Goal: Task Accomplishment & Management: Manage account settings

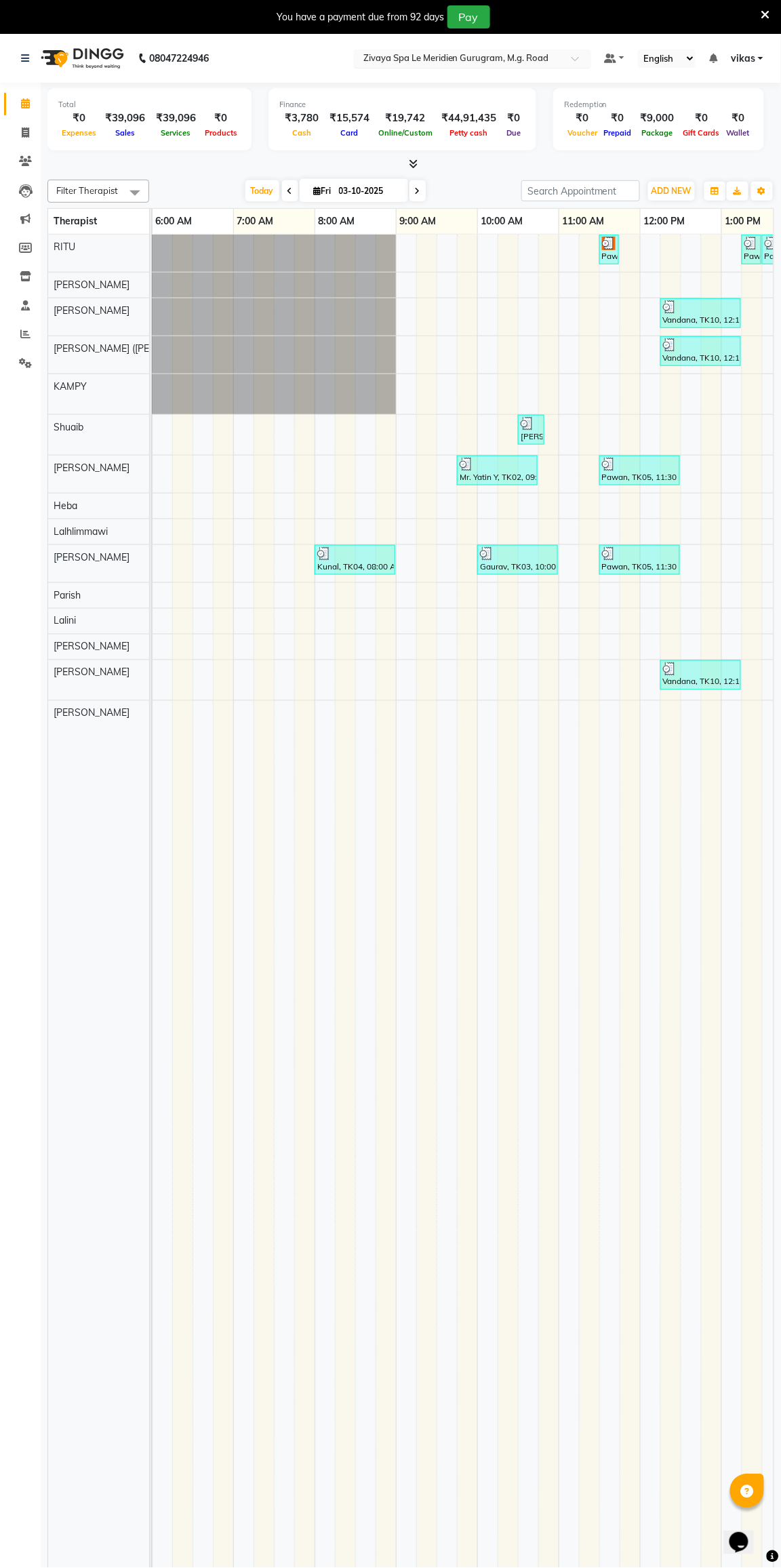
click at [376, 63] on input "text" at bounding box center [458, 60] width 197 height 14
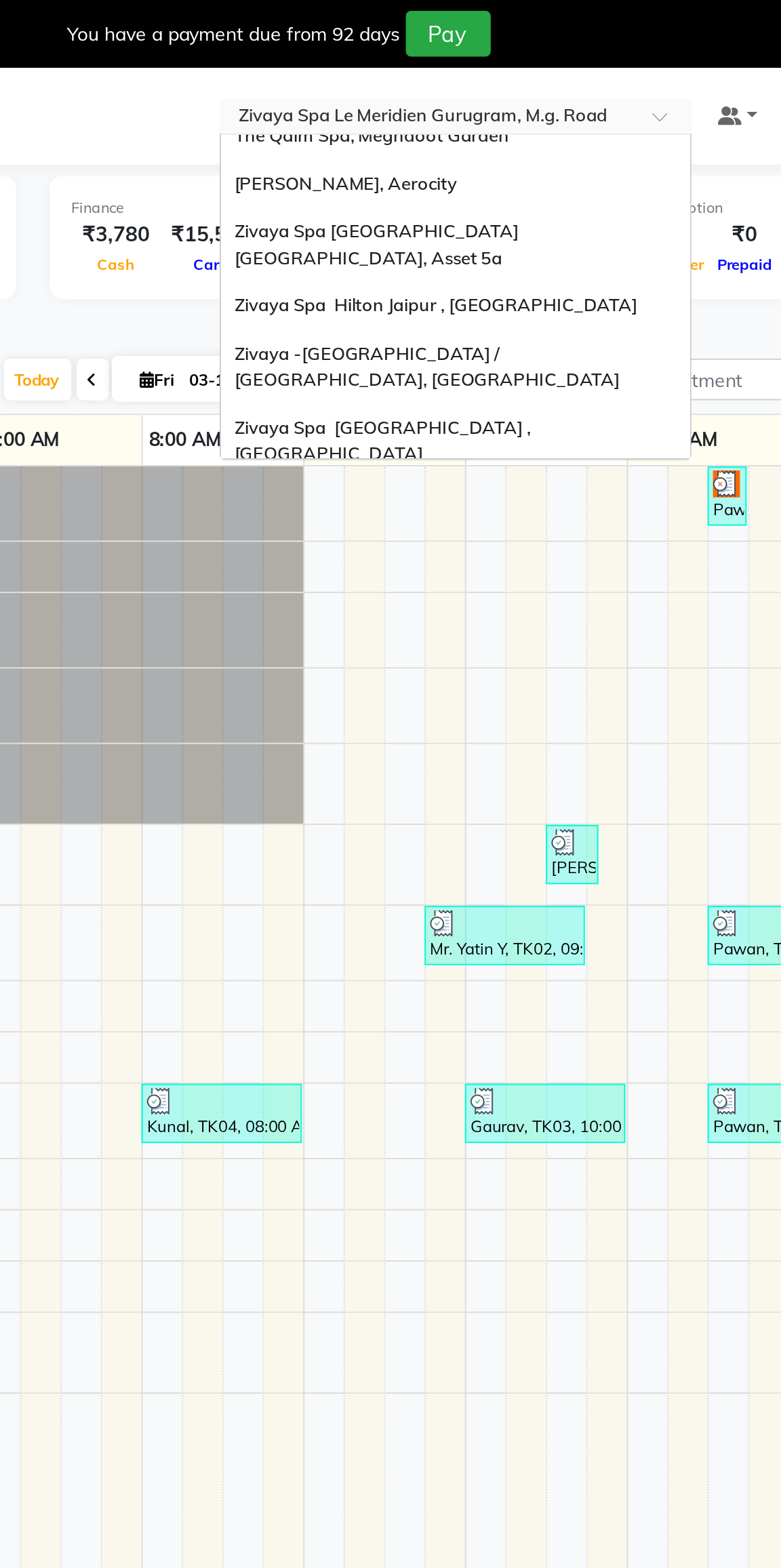
scroll to position [163, 0]
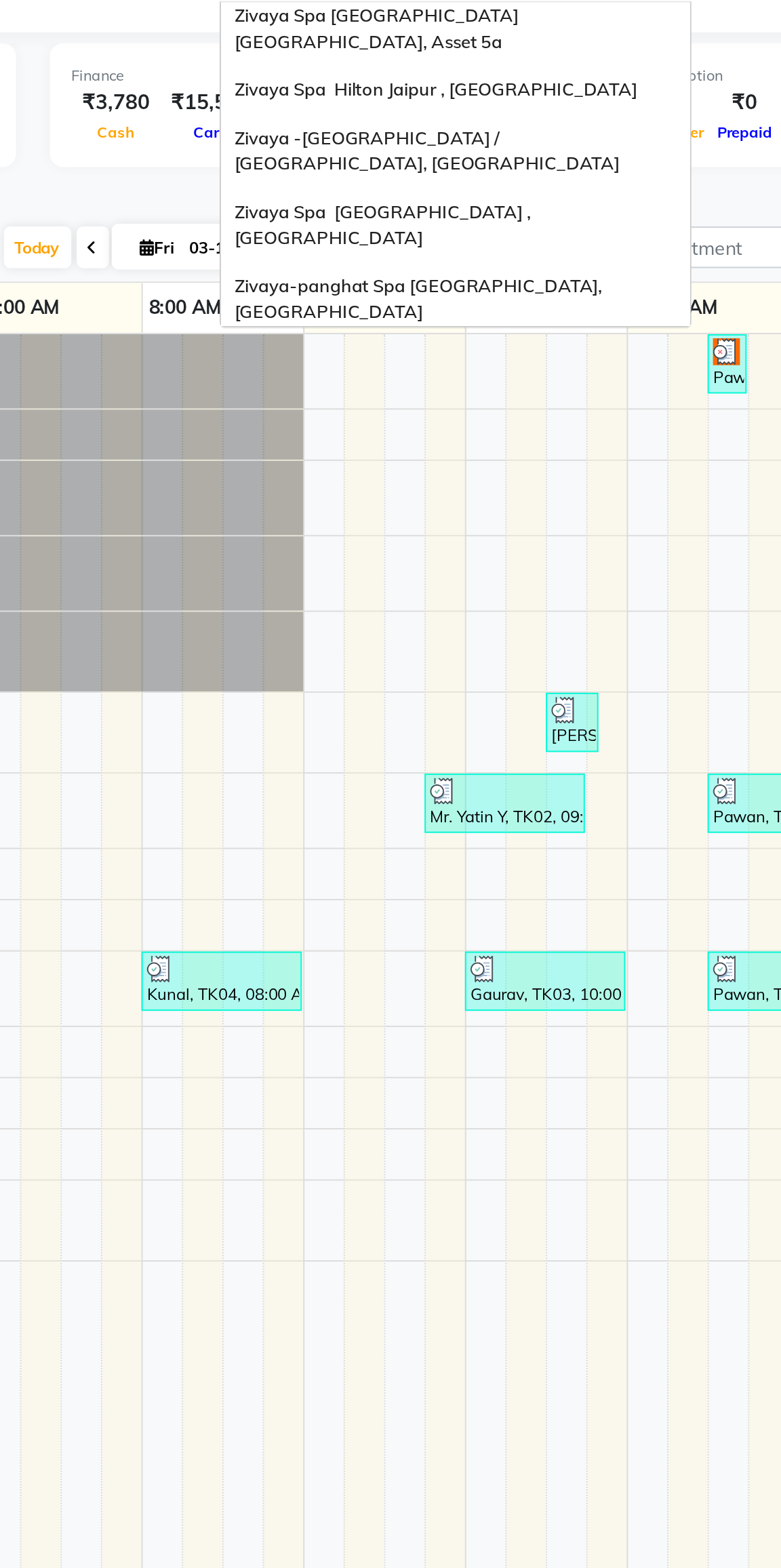
click at [390, 236] on div "Zivaya Wellness & Spa, [GEOGRAPHIC_DATA]" at bounding box center [472, 248] width 236 height 24
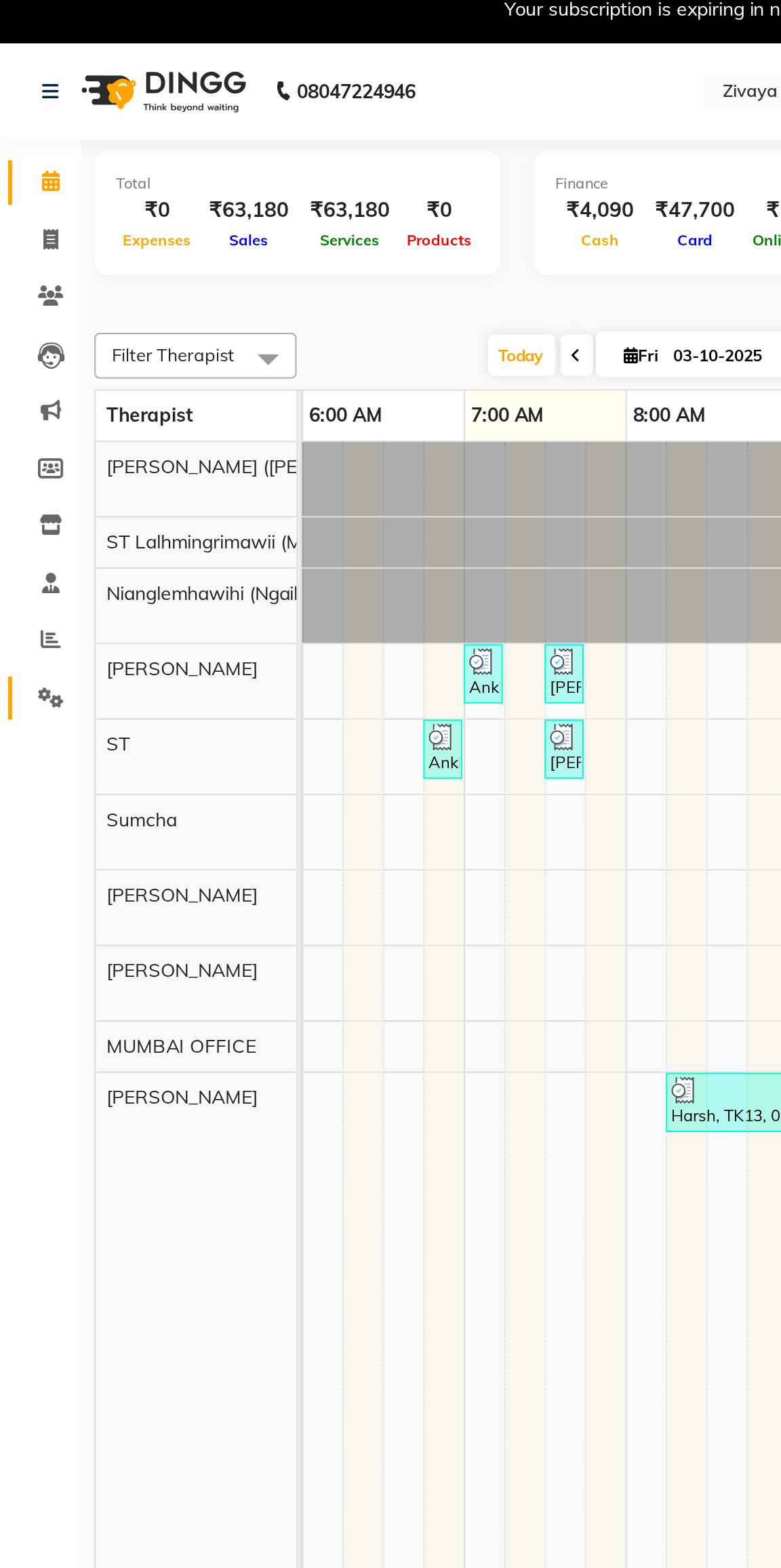
click at [13, 371] on link "Settings" at bounding box center [20, 364] width 32 height 23
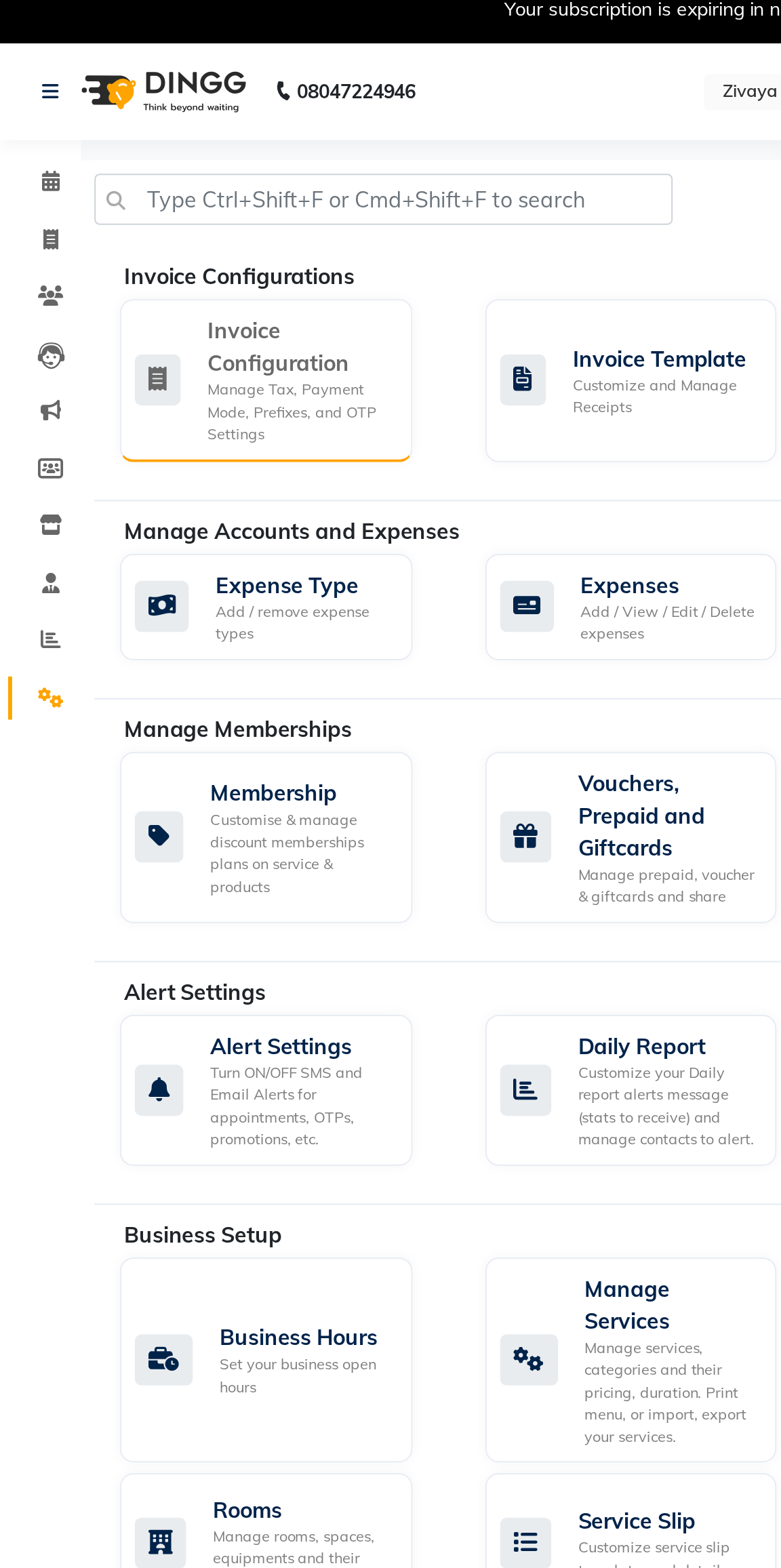
click at [107, 188] on div "Invoice Configuration" at bounding box center [150, 186] width 92 height 32
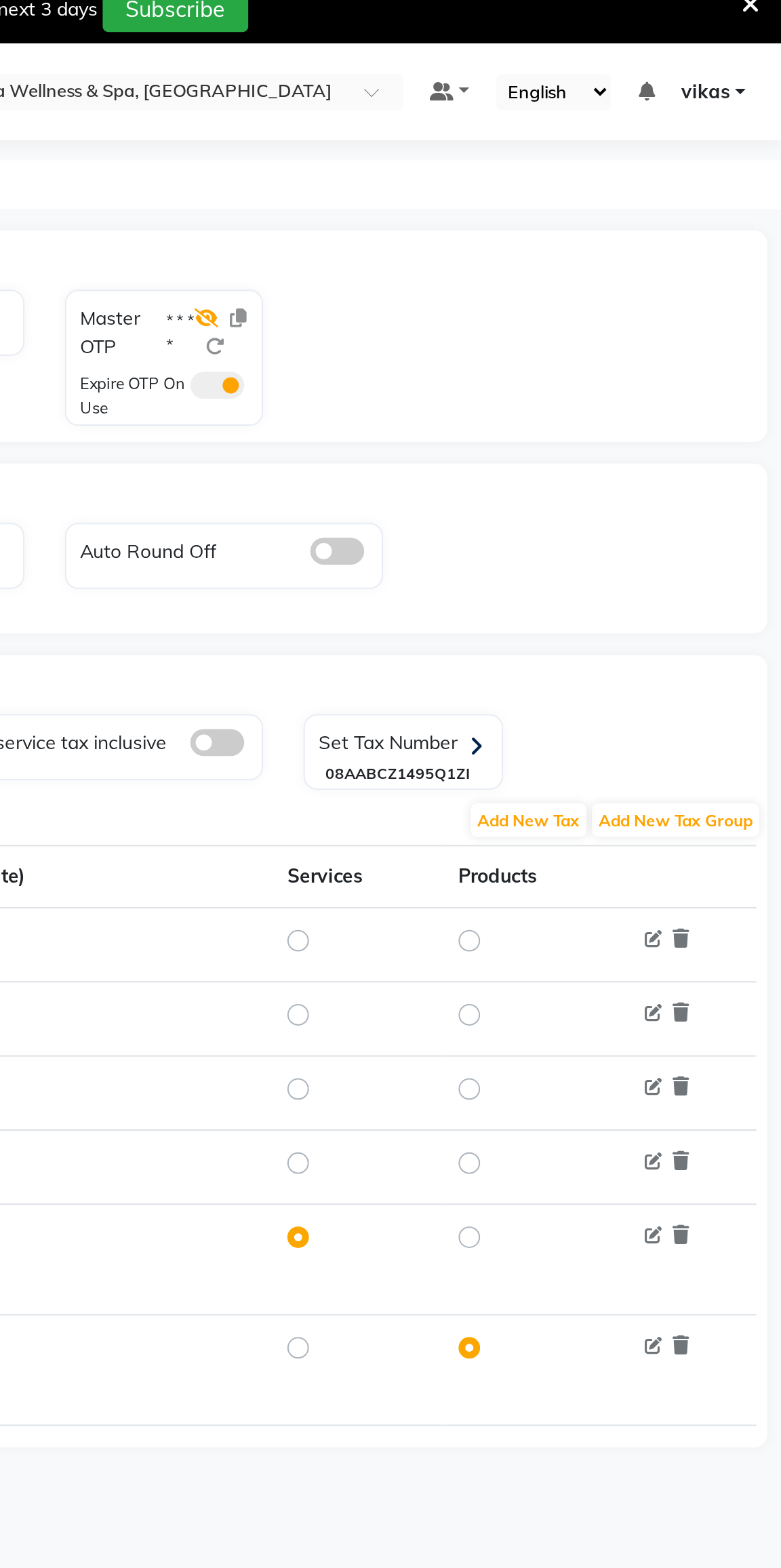
click at [493, 170] on icon at bounding box center [492, 172] width 12 height 10
click at [488, 207] on span at bounding box center [498, 206] width 27 height 14
click at [484, 208] on input "checkbox" at bounding box center [484, 208] width 0 height 0
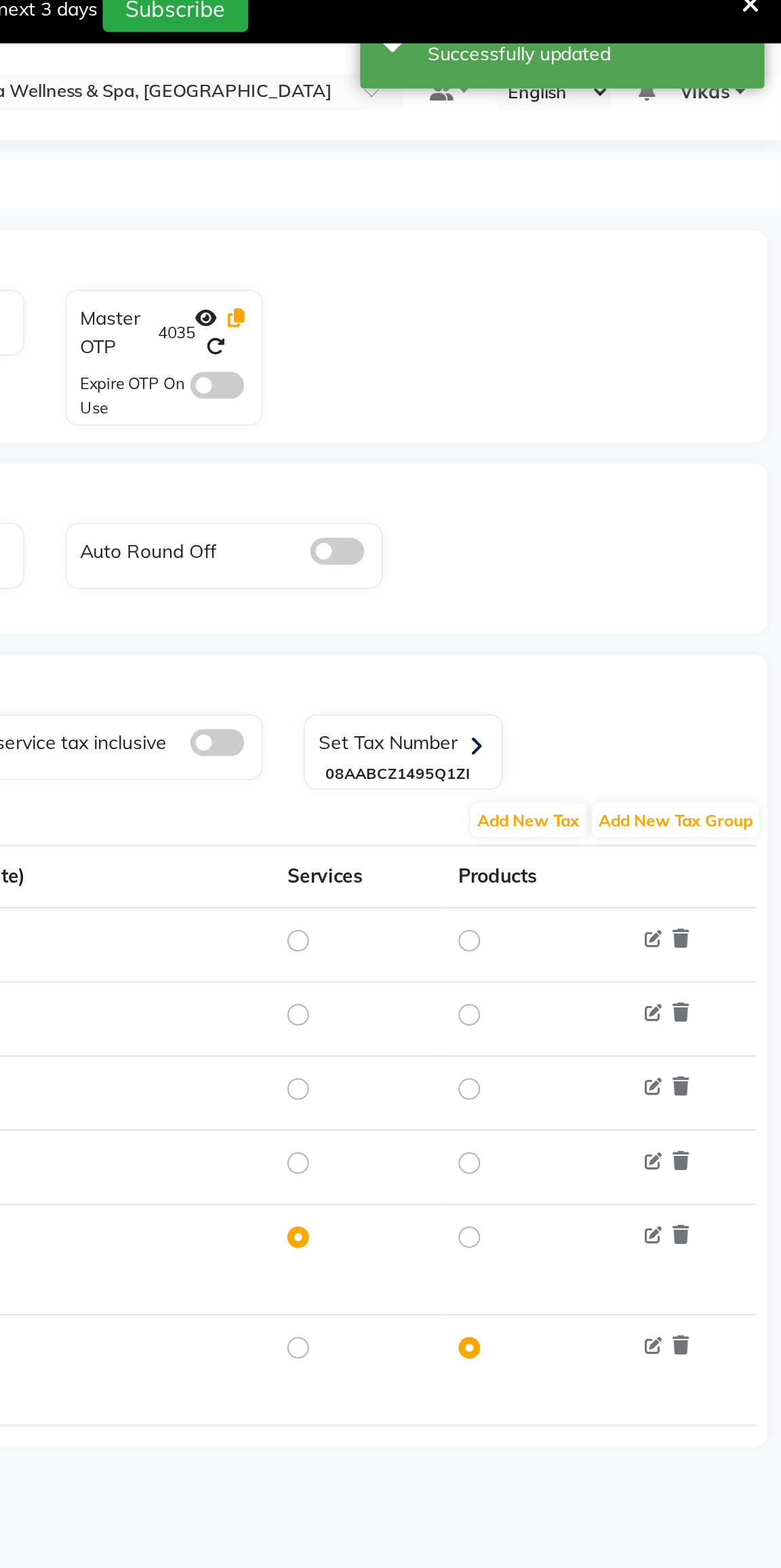
click at [507, 172] on icon at bounding box center [507, 172] width 8 height 10
